Goal: Information Seeking & Learning: Learn about a topic

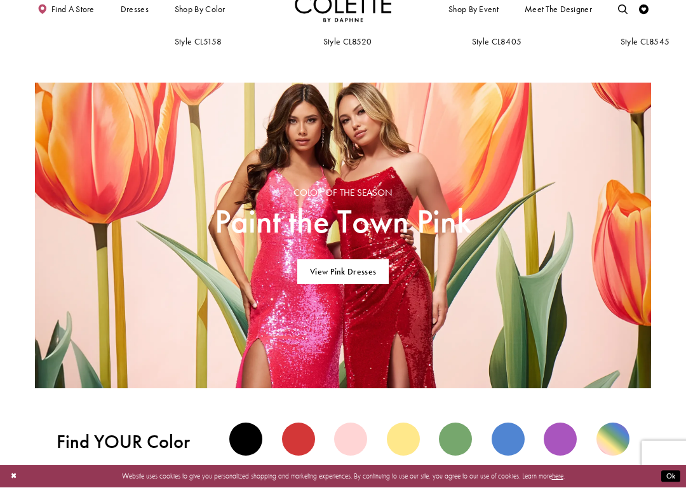
scroll to position [543, 0]
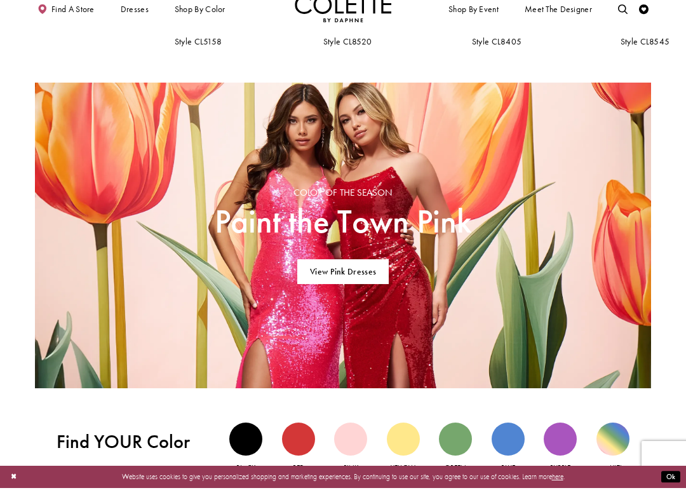
click at [365, 276] on link "View Pink Dresses" at bounding box center [343, 285] width 92 height 25
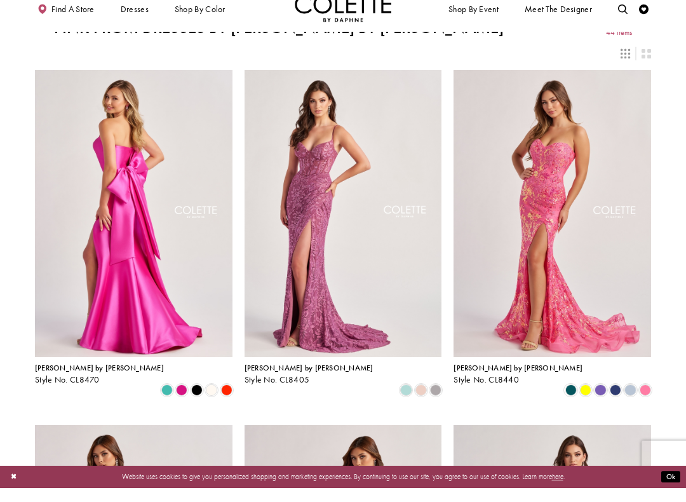
scroll to position [16, 0]
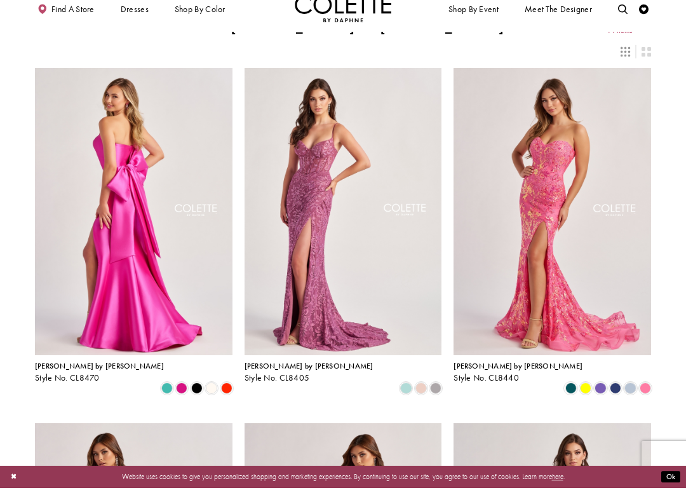
click at [557, 234] on img "Visit Colette by Daphne Style No. CL8440 Page" at bounding box center [553, 225] width 198 height 287
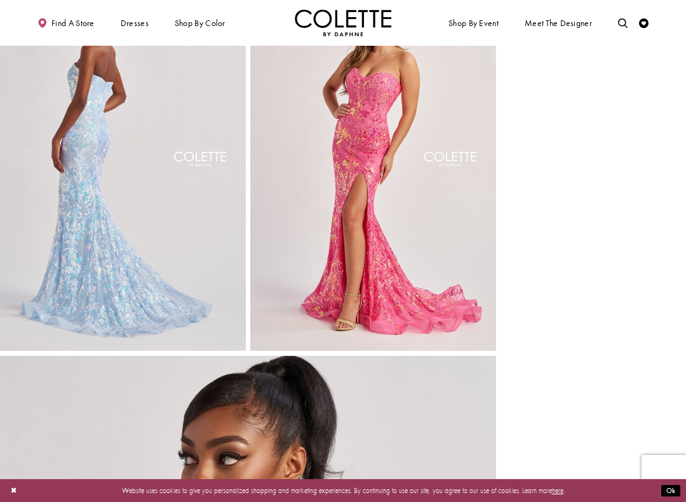
scroll to position [1182, 0]
click at [0, 0] on span "SWEET 16" at bounding box center [0, 0] width 0 height 0
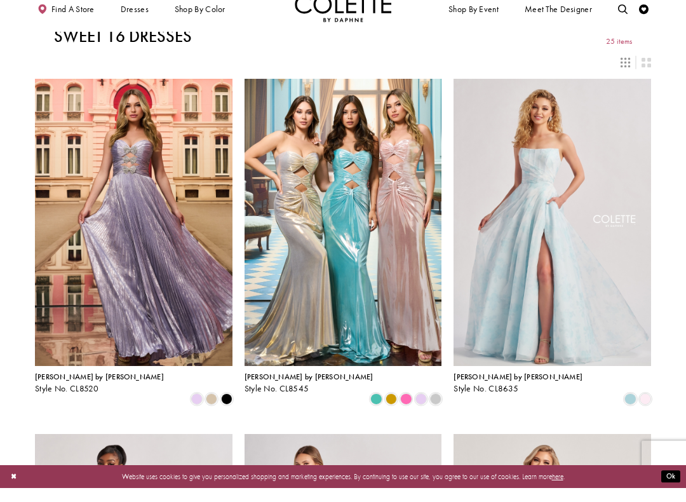
scroll to position [5, 0]
click at [376, 407] on span "Product List" at bounding box center [375, 412] width 11 height 11
click at [388, 407] on span "Product List" at bounding box center [391, 412] width 11 height 11
click at [406, 407] on span "Product List" at bounding box center [405, 412] width 11 height 11
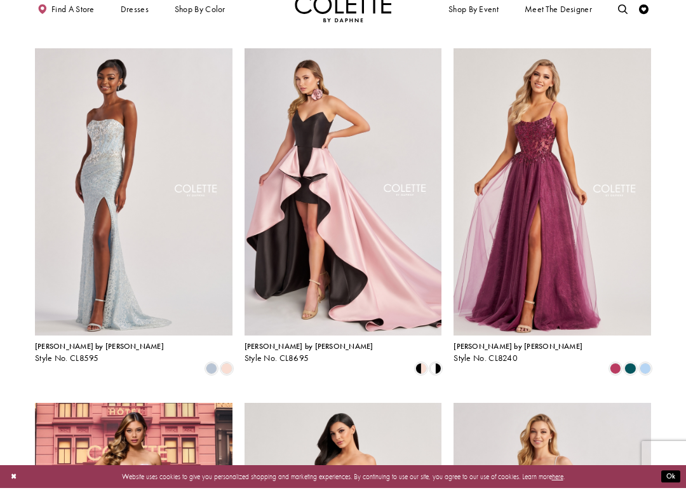
scroll to position [401, 0]
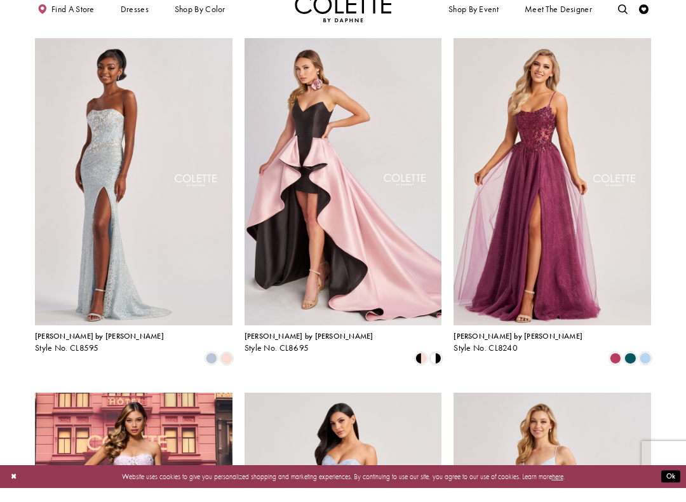
click at [147, 211] on img "Visit Colette by Daphne Style No. CL8595 Page" at bounding box center [134, 195] width 198 height 287
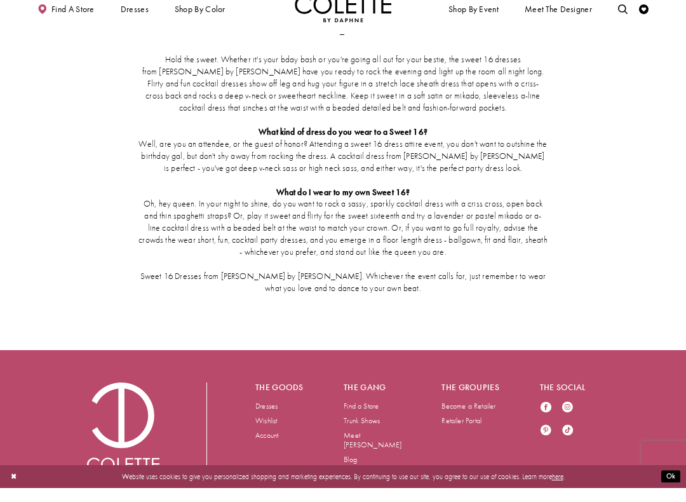
scroll to position [1967, 0]
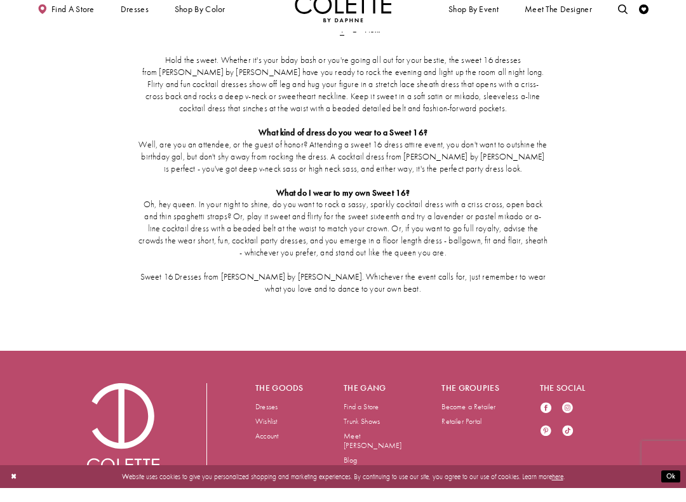
click at [378, 445] on link "Meet [PERSON_NAME]" at bounding box center [373, 455] width 58 height 20
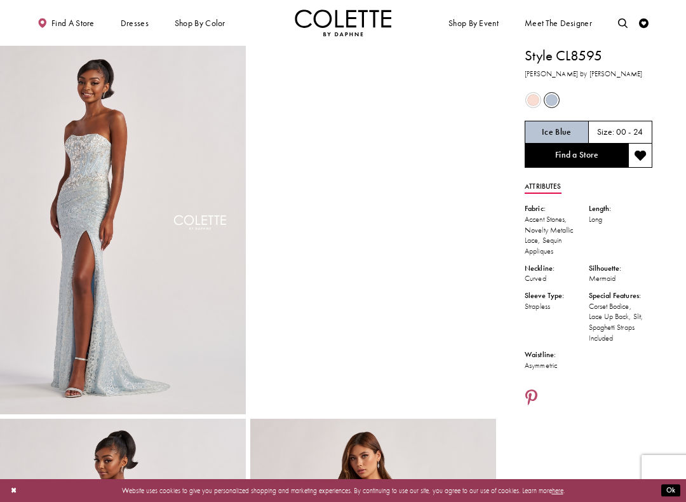
click at [529, 103] on span "Product color controls state depends on size chosen" at bounding box center [533, 100] width 12 height 12
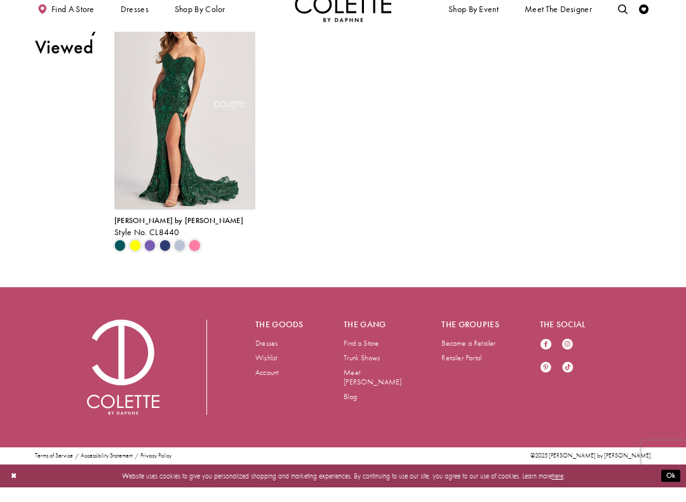
scroll to position [1199, 0]
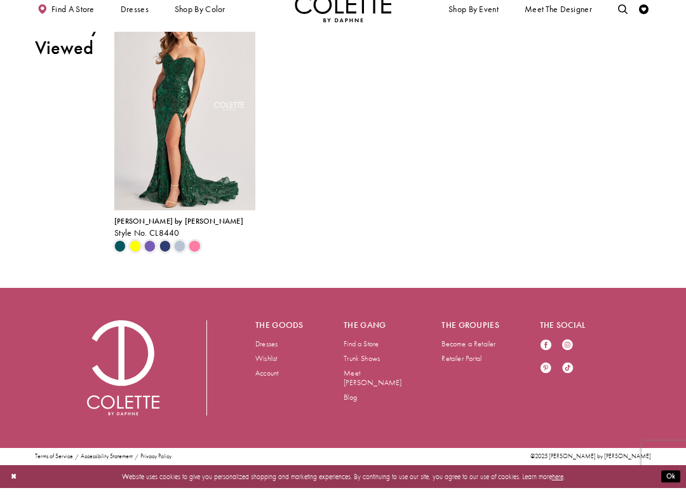
click at [126, 266] on span "Product List" at bounding box center [119, 259] width 11 height 11
click at [138, 266] on span "Product List" at bounding box center [135, 259] width 11 height 11
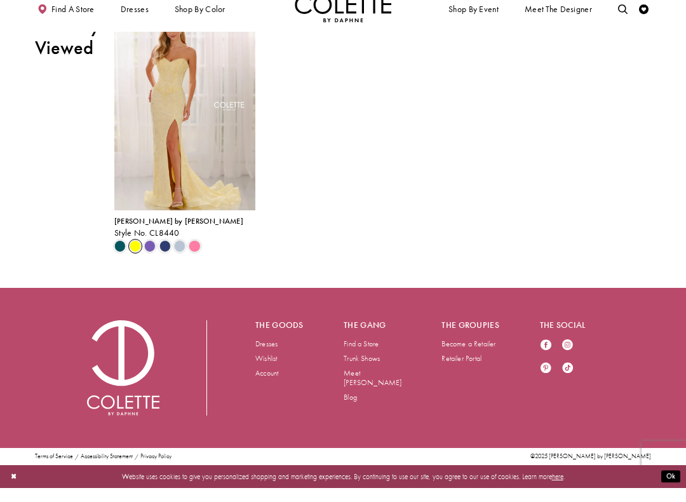
click at [154, 266] on span "Product List" at bounding box center [149, 259] width 11 height 11
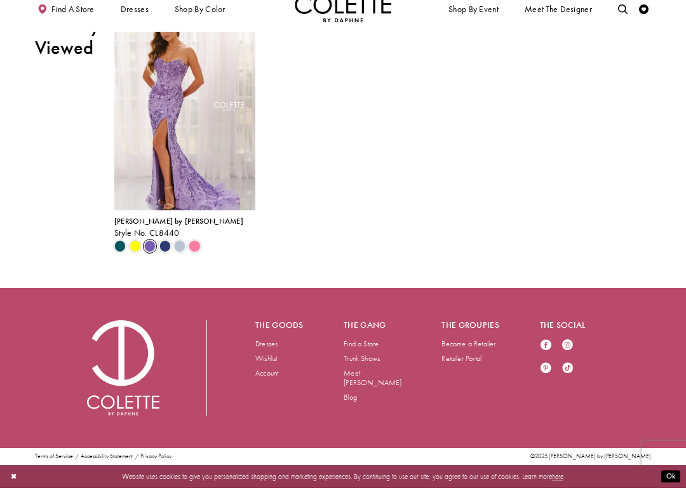
click at [165, 266] on span "Product List" at bounding box center [164, 259] width 11 height 11
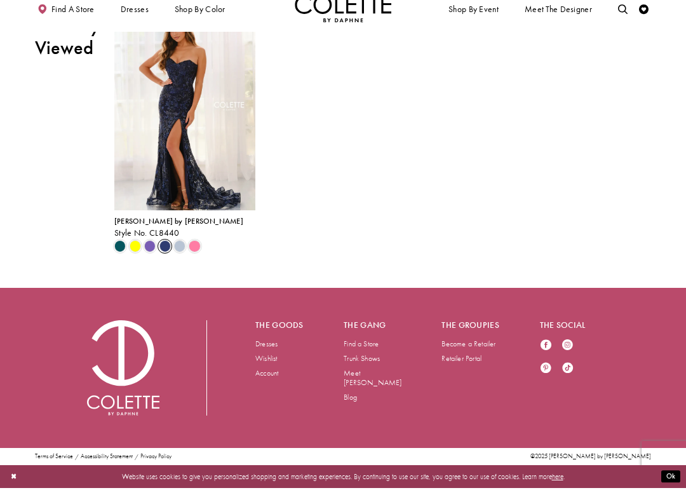
click at [181, 266] on span "Product List" at bounding box center [179, 259] width 11 height 11
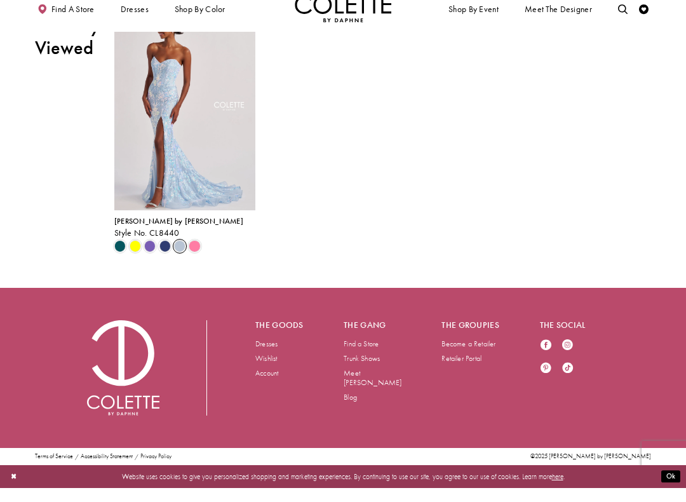
click at [197, 266] on span "Product List" at bounding box center [194, 259] width 11 height 11
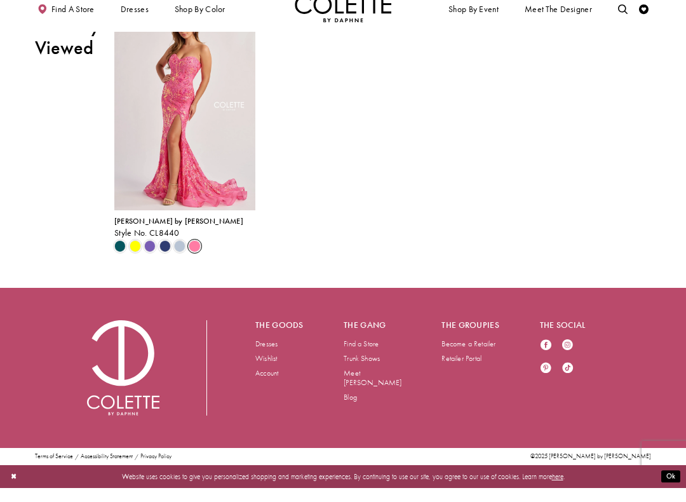
click at [123, 266] on span "Product List" at bounding box center [119, 259] width 11 height 11
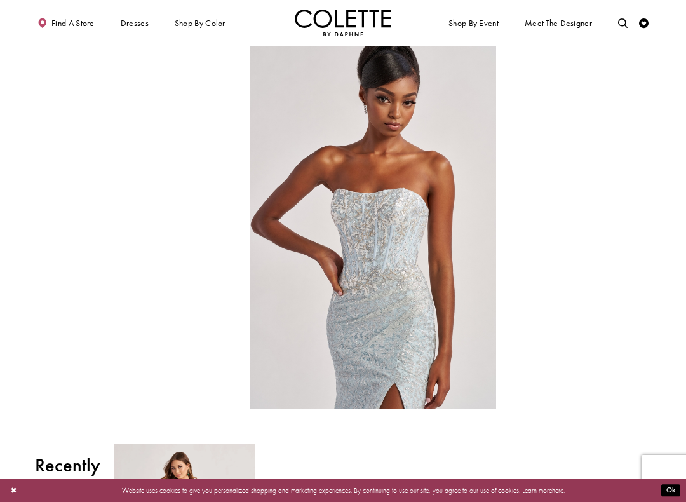
scroll to position [751, 0]
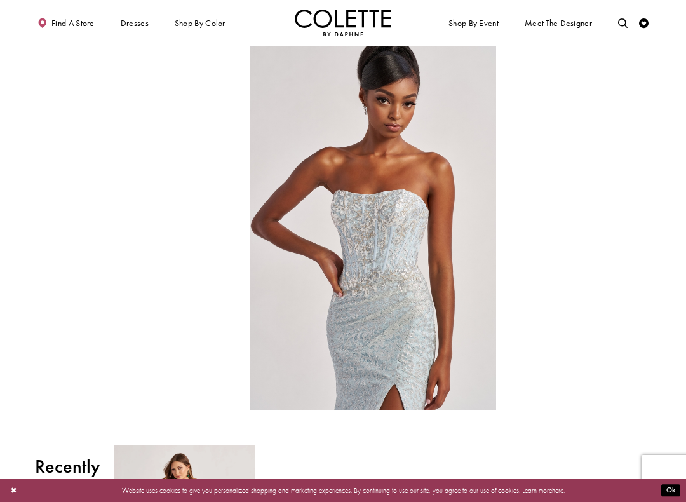
click at [199, 164] on video "Style CL8595 Colette by Daphne #4 autoplay loop mute video" at bounding box center [123, 102] width 246 height 123
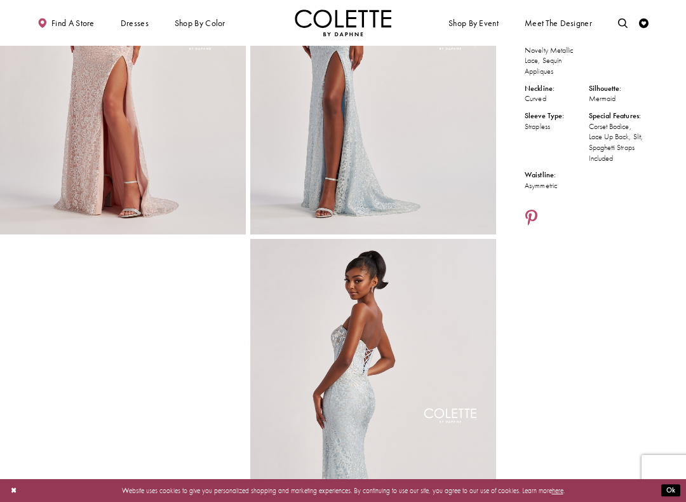
scroll to position [0, 0]
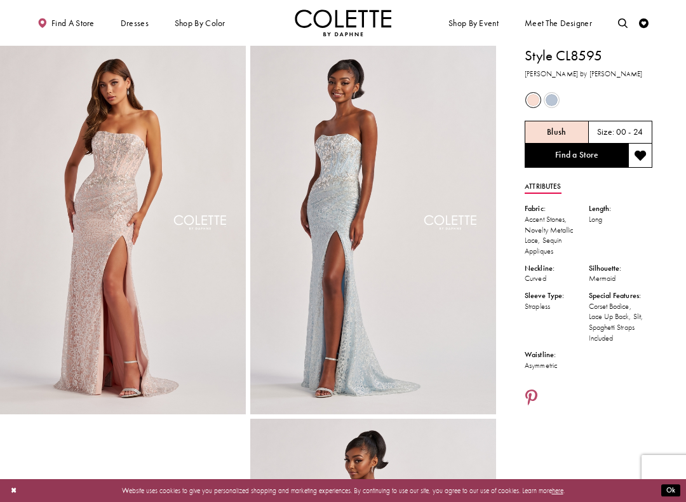
click at [576, 131] on div "Blush" at bounding box center [557, 132] width 64 height 23
click at [571, 152] on link "Find a Store" at bounding box center [577, 156] width 104 height 24
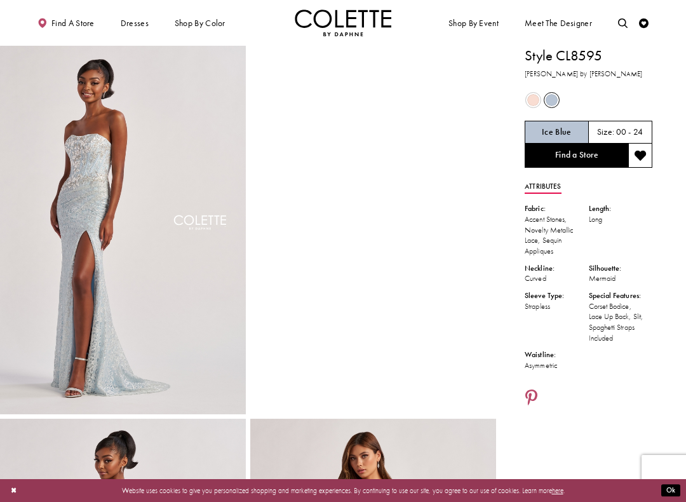
click at [569, 56] on h1 "Style CL8595" at bounding box center [589, 56] width 128 height 20
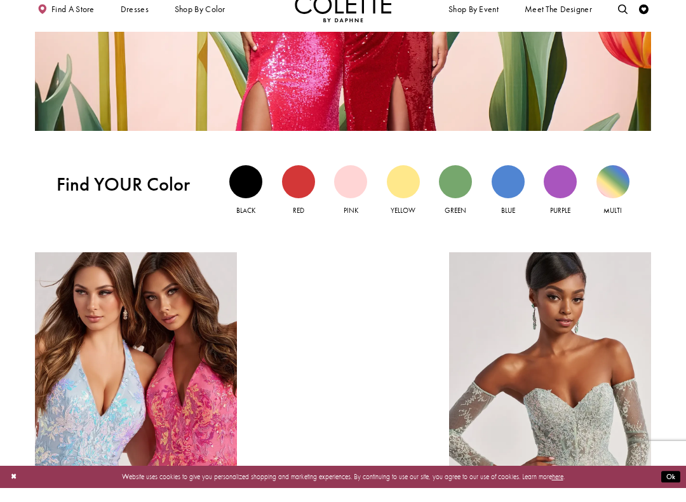
scroll to position [802, 0]
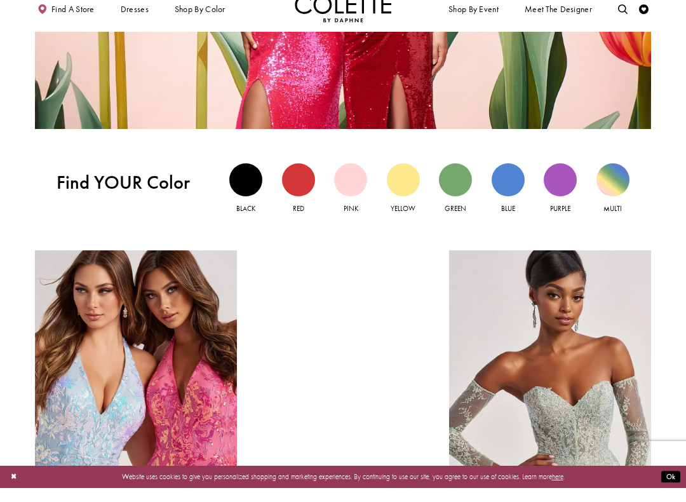
click at [301, 184] on div "Red view" at bounding box center [298, 193] width 33 height 33
